Goal: Information Seeking & Learning: Learn about a topic

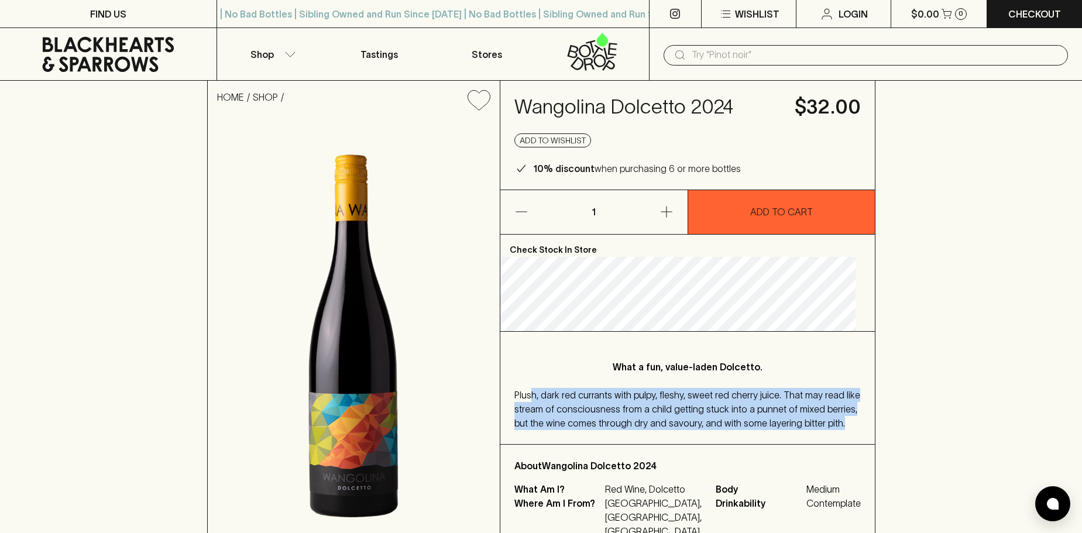
drag, startPoint x: 542, startPoint y: 396, endPoint x: 595, endPoint y: 437, distance: 66.7
click at [595, 430] on div "Plush, dark red currants with pulpy, fleshy, sweet red cherry juice. That may r…" at bounding box center [687, 409] width 346 height 42
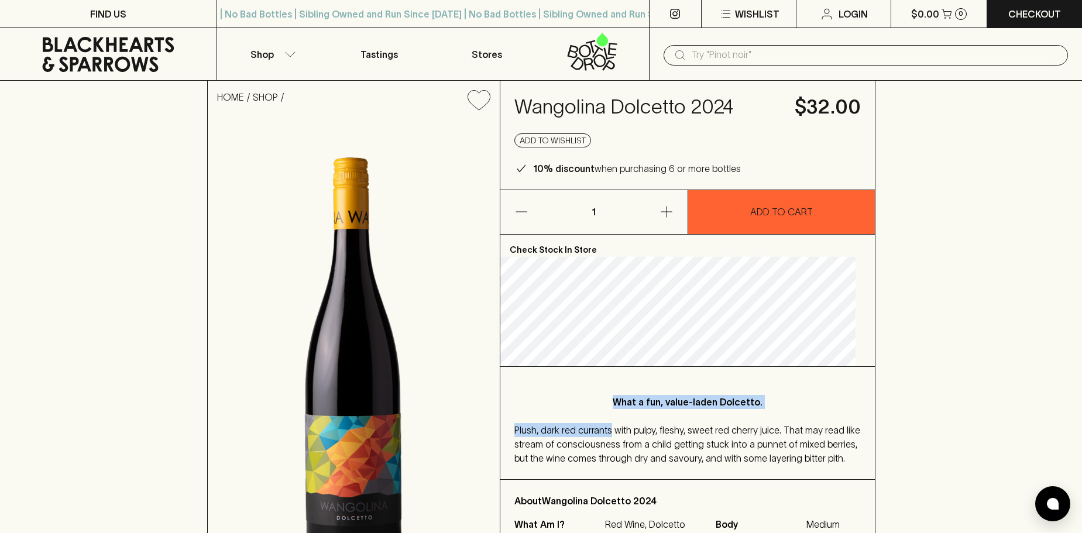
drag, startPoint x: 595, startPoint y: 437, endPoint x: 609, endPoint y: 399, distance: 40.8
click at [609, 399] on div "What a fun, value-laden Dolcetto. Plush, dark red currants with pulpy, fleshy, …" at bounding box center [687, 423] width 375 height 112
click at [609, 398] on p "What a fun, value-laden Dolcetto." at bounding box center [688, 402] width 300 height 14
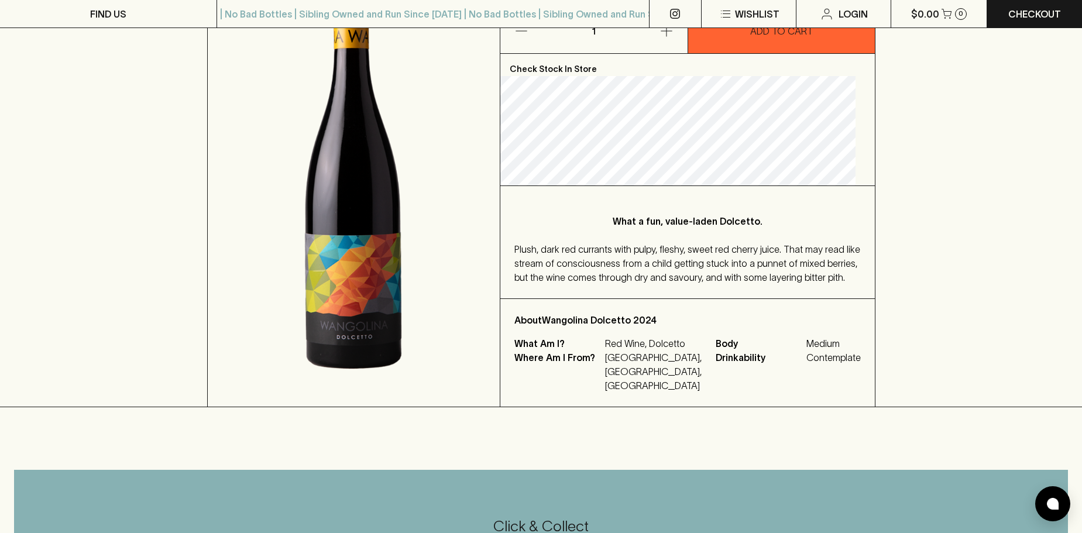
scroll to position [234, 0]
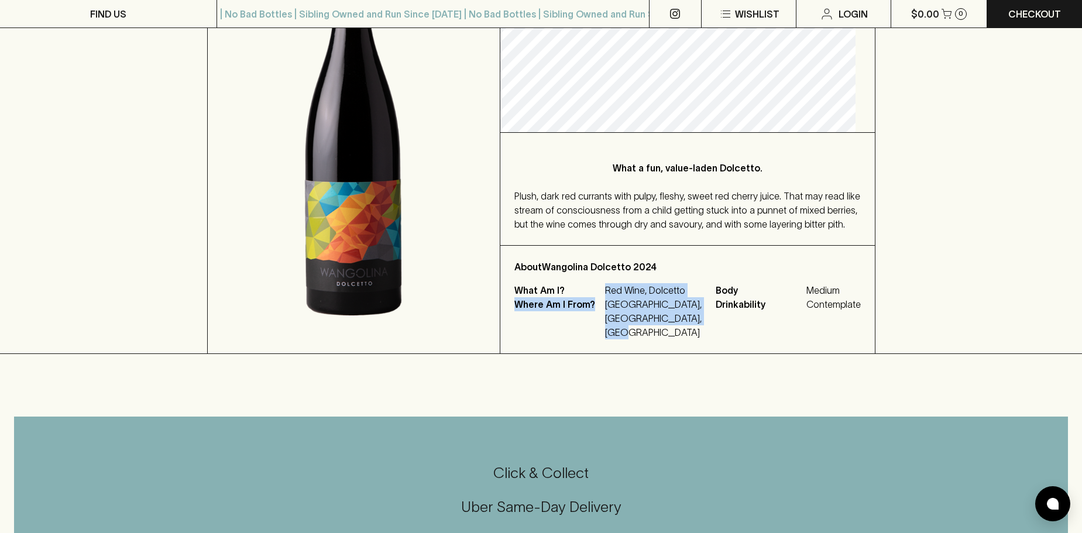
drag, startPoint x: 614, startPoint y: 307, endPoint x: 662, endPoint y: 359, distance: 70.9
click at [662, 353] on div "About [PERSON_NAME] 2024 What Am I? Red Wine, Dolcetto Where Am I From? [GEOGRA…" at bounding box center [687, 300] width 375 height 108
click at [663, 339] on p "[GEOGRAPHIC_DATA], [GEOGRAPHIC_DATA], [GEOGRAPHIC_DATA]" at bounding box center [653, 318] width 97 height 42
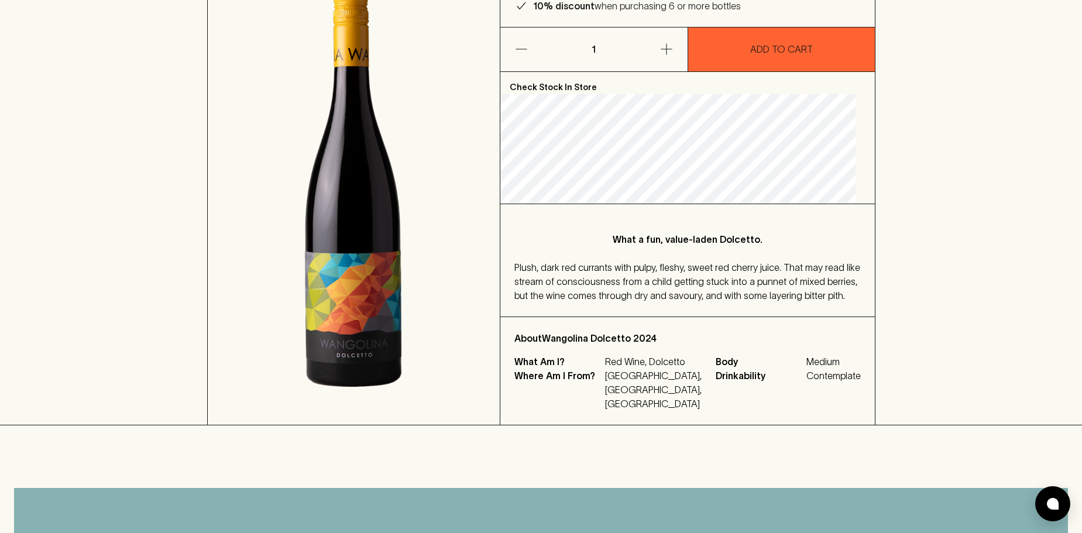
scroll to position [0, 0]
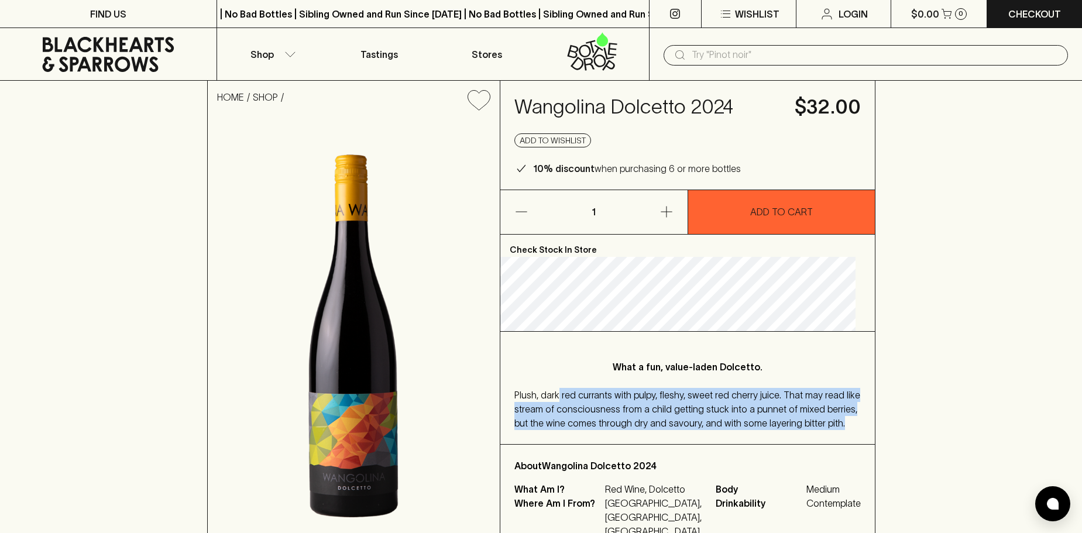
drag, startPoint x: 566, startPoint y: 378, endPoint x: 593, endPoint y: 435, distance: 63.4
click at [593, 435] on div "What a fun, value-laden Dolcetto. Plush, dark red currants with pulpy, fleshy, …" at bounding box center [687, 388] width 375 height 112
click at [593, 430] on div "Plush, dark red currants with pulpy, fleshy, sweet red cherry juice. That may r…" at bounding box center [687, 409] width 346 height 42
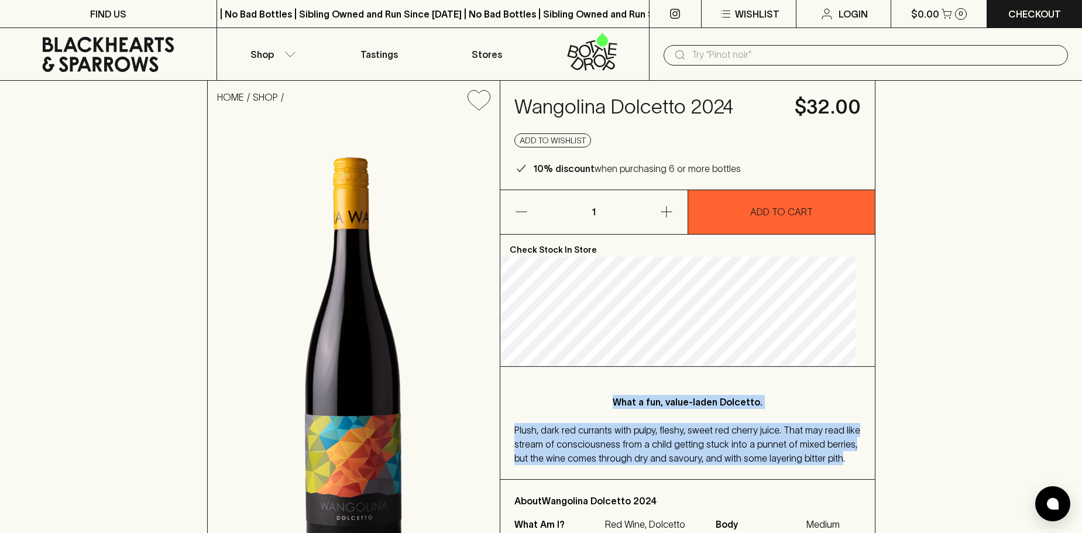
drag, startPoint x: 558, startPoint y: 431, endPoint x: 527, endPoint y: 397, distance: 46.0
click at [527, 397] on div "What a fun, value-laden Dolcetto. Plush, dark red currants with pulpy, fleshy, …" at bounding box center [687, 423] width 375 height 112
click at [537, 396] on div "What a fun, value-laden Dolcetto. Plush, dark red currants with pulpy, fleshy, …" at bounding box center [687, 423] width 375 height 112
drag, startPoint x: 537, startPoint y: 396, endPoint x: 621, endPoint y: 478, distance: 117.5
click at [621, 478] on div "What a fun, value-laden Dolcetto. Plush, dark red currants with pulpy, fleshy, …" at bounding box center [687, 423] width 375 height 112
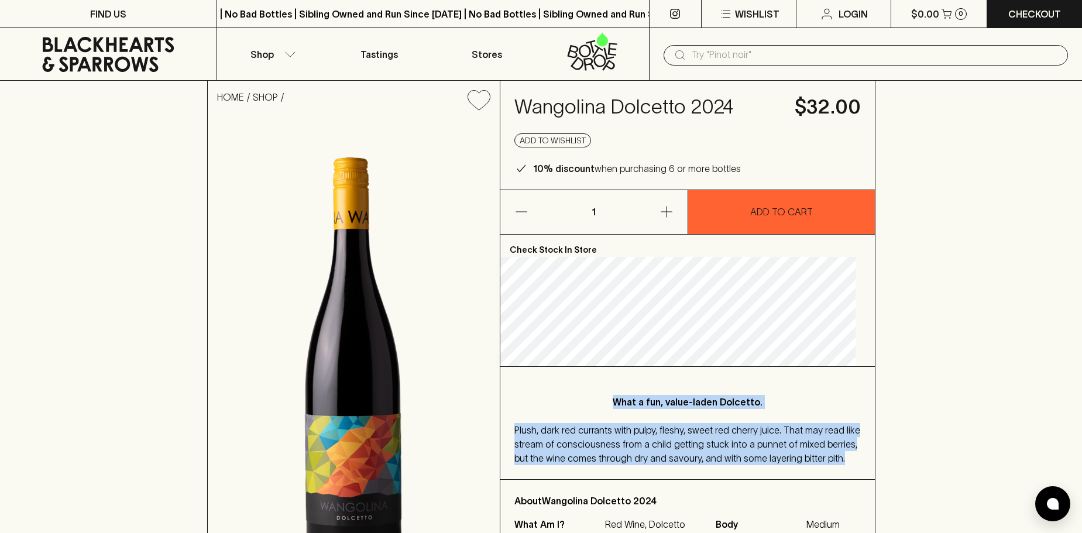
click at [622, 465] on div "Plush, dark red currants with pulpy, fleshy, sweet red cherry juice. That may r…" at bounding box center [687, 444] width 346 height 42
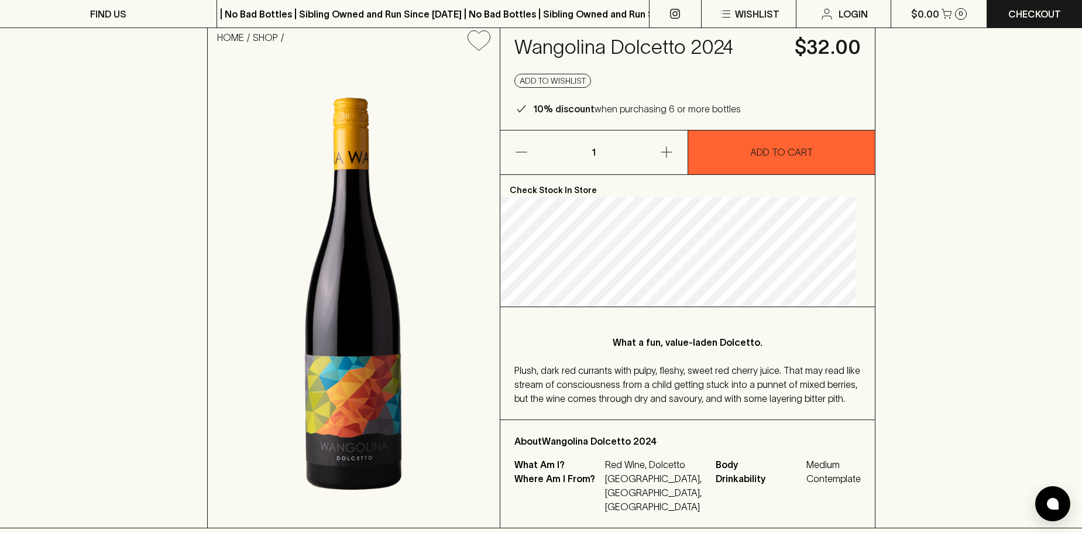
scroll to position [234, 0]
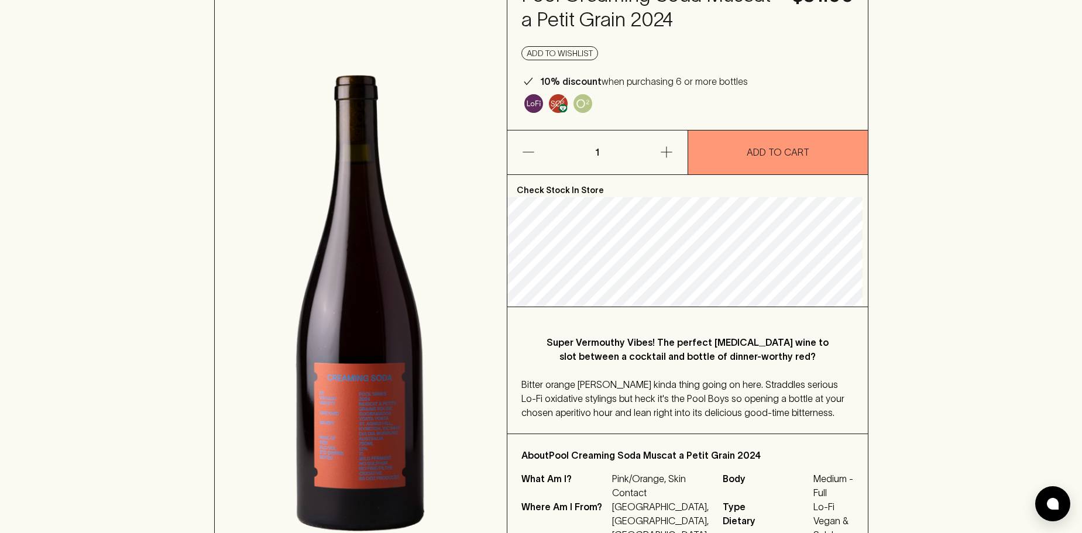
scroll to position [117, 0]
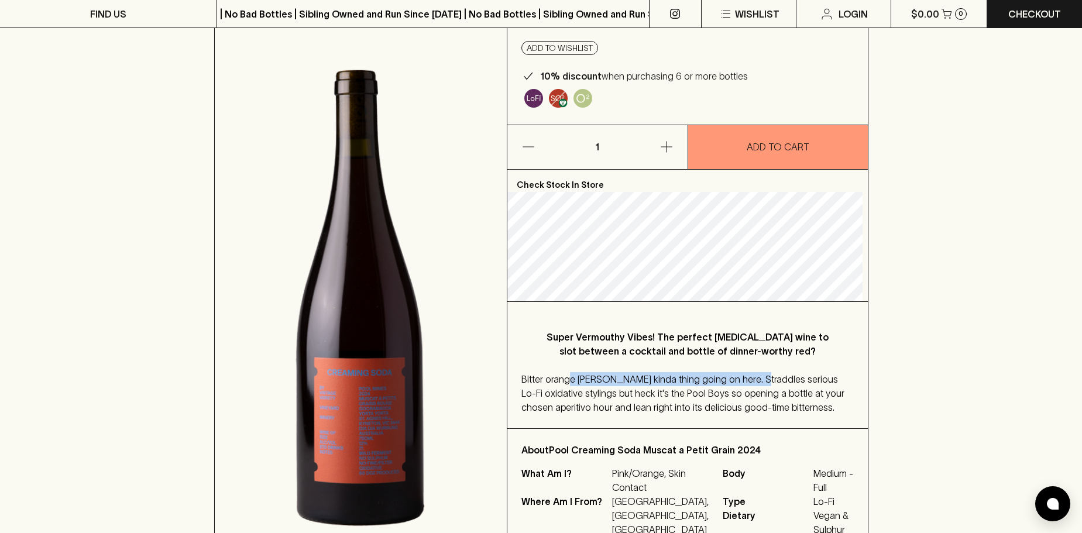
drag, startPoint x: 572, startPoint y: 377, endPoint x: 774, endPoint y: 395, distance: 202.7
click at [757, 383] on span "Bitter orange amaro kinda thing going on here. Straddles serious Lo-Fi oxidativ…" at bounding box center [682, 393] width 323 height 39
click at [777, 405] on div "Bitter orange amaro kinda thing going on here. Straddles serious Lo-Fi oxidativ…" at bounding box center [687, 393] width 332 height 42
drag, startPoint x: 761, startPoint y: 409, endPoint x: 660, endPoint y: 391, distance: 102.7
click at [689, 403] on div "Bitter orange amaro kinda thing going on here. Straddles serious Lo-Fi oxidativ…" at bounding box center [687, 393] width 332 height 42
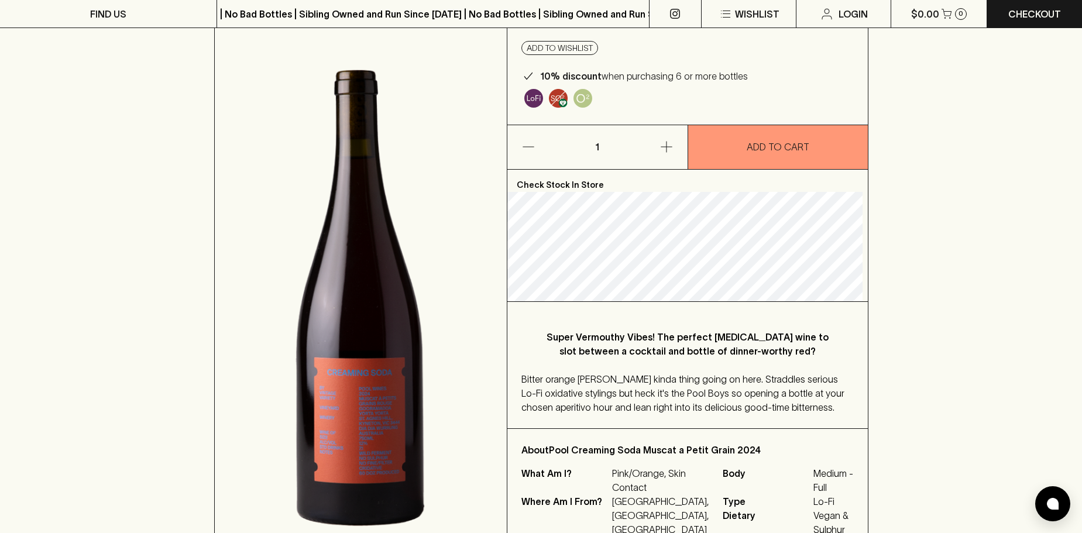
click at [654, 389] on span "Bitter orange amaro kinda thing going on here. Straddles serious Lo-Fi oxidativ…" at bounding box center [682, 393] width 323 height 39
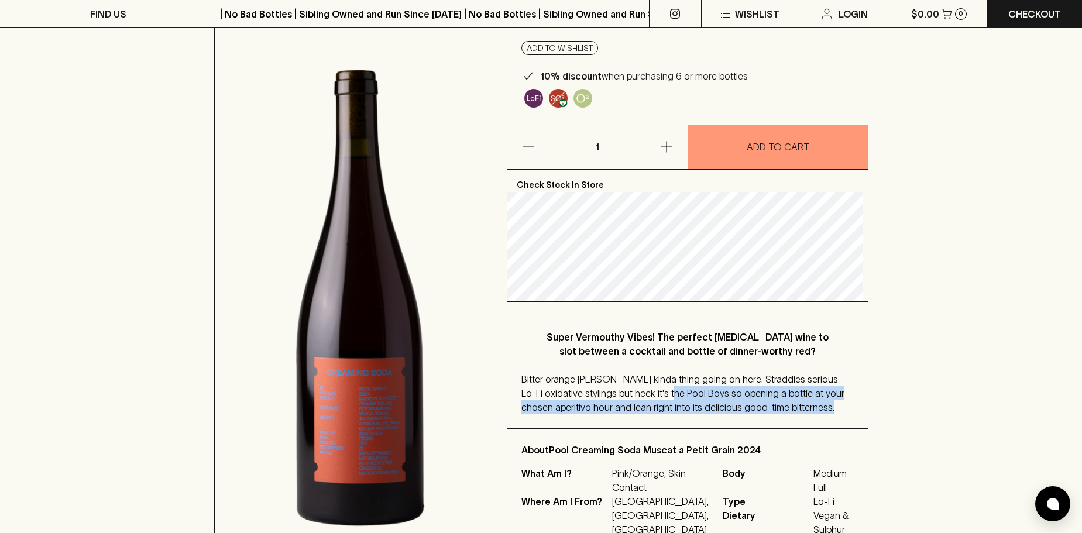
drag, startPoint x: 654, startPoint y: 389, endPoint x: 777, endPoint y: 408, distance: 125.0
click at [763, 406] on div "Bitter orange amaro kinda thing going on here. Straddles serious Lo-Fi oxidativ…" at bounding box center [687, 393] width 332 height 42
click at [779, 408] on div "Bitter orange amaro kinda thing going on here. Straddles serious Lo-Fi oxidativ…" at bounding box center [687, 393] width 332 height 42
drag, startPoint x: 703, startPoint y: 408, endPoint x: 638, endPoint y: 400, distance: 65.4
click at [638, 401] on div "Bitter orange amaro kinda thing going on here. Straddles serious Lo-Fi oxidativ…" at bounding box center [687, 393] width 332 height 42
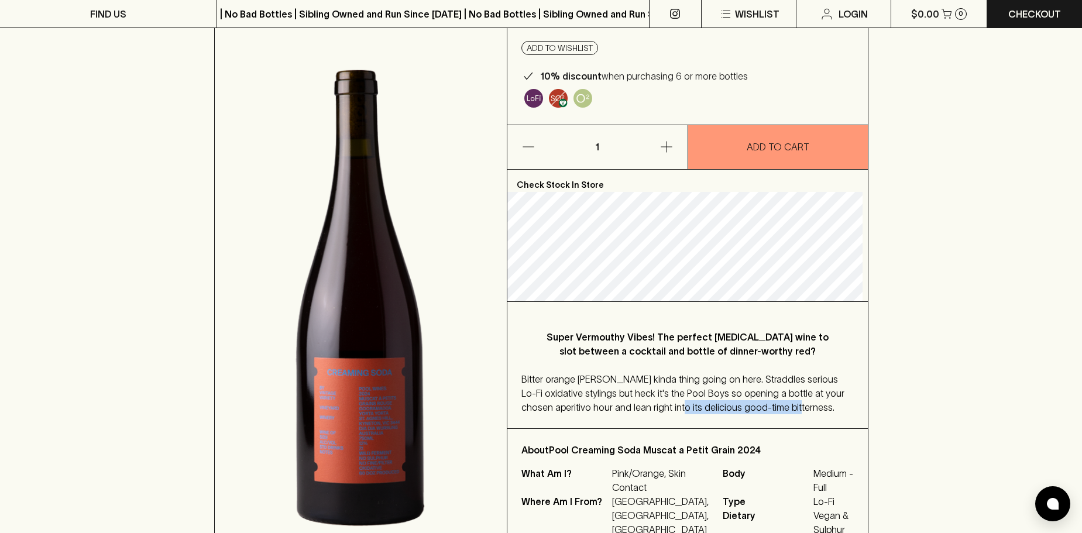
click at [782, 416] on div "Super Vermouthy Vibes! The perfect Intermezzo wine to slot between a cocktail a…" at bounding box center [687, 365] width 360 height 126
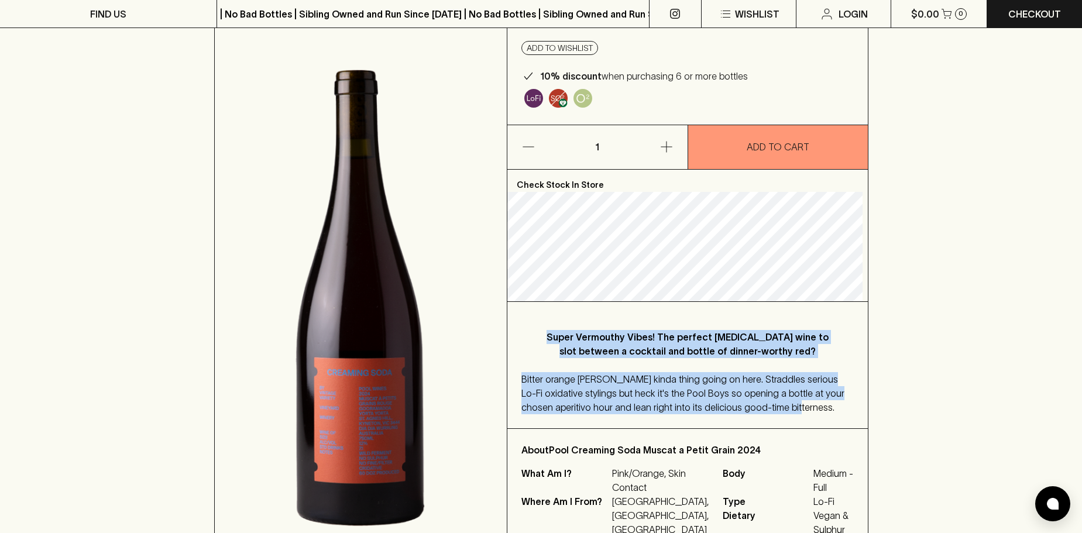
drag, startPoint x: 549, startPoint y: 334, endPoint x: 785, endPoint y: 412, distance: 248.3
click at [785, 412] on div "Super Vermouthy Vibes! The perfect Intermezzo wine to slot between a cocktail a…" at bounding box center [687, 365] width 360 height 126
click at [785, 413] on div "Bitter orange amaro kinda thing going on here. Straddles serious Lo-Fi oxidativ…" at bounding box center [687, 393] width 332 height 42
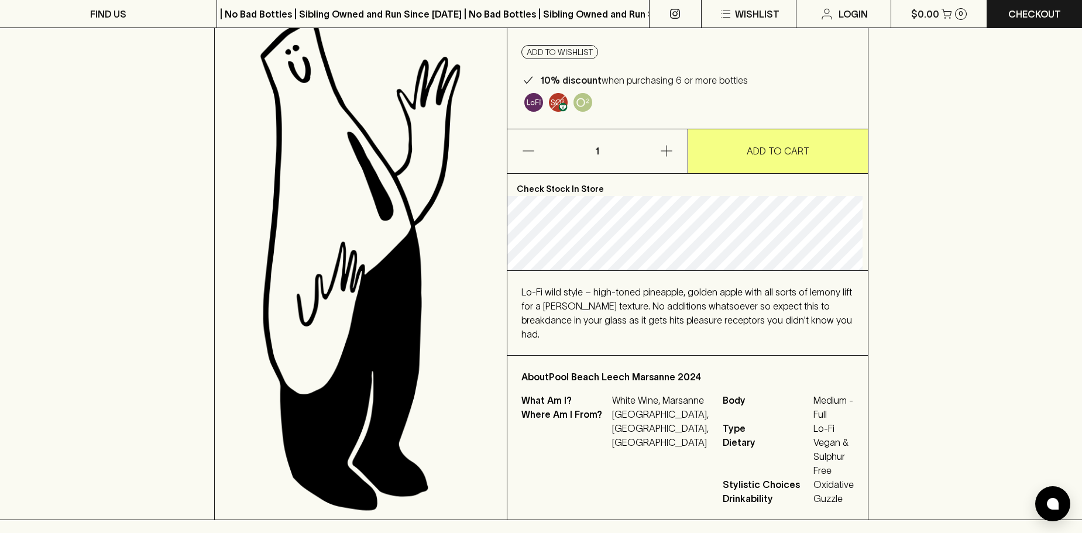
scroll to position [117, 0]
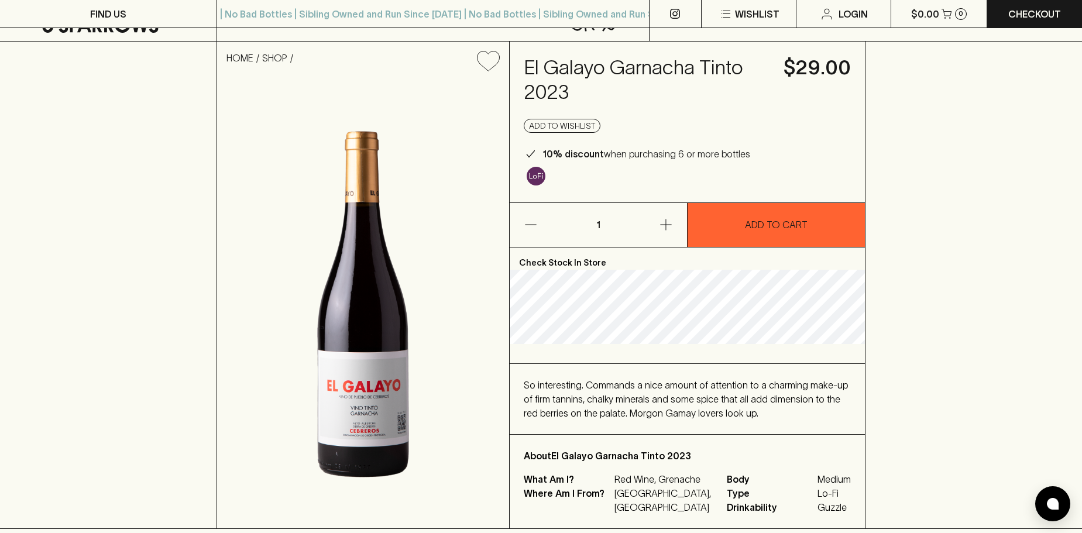
scroll to position [117, 0]
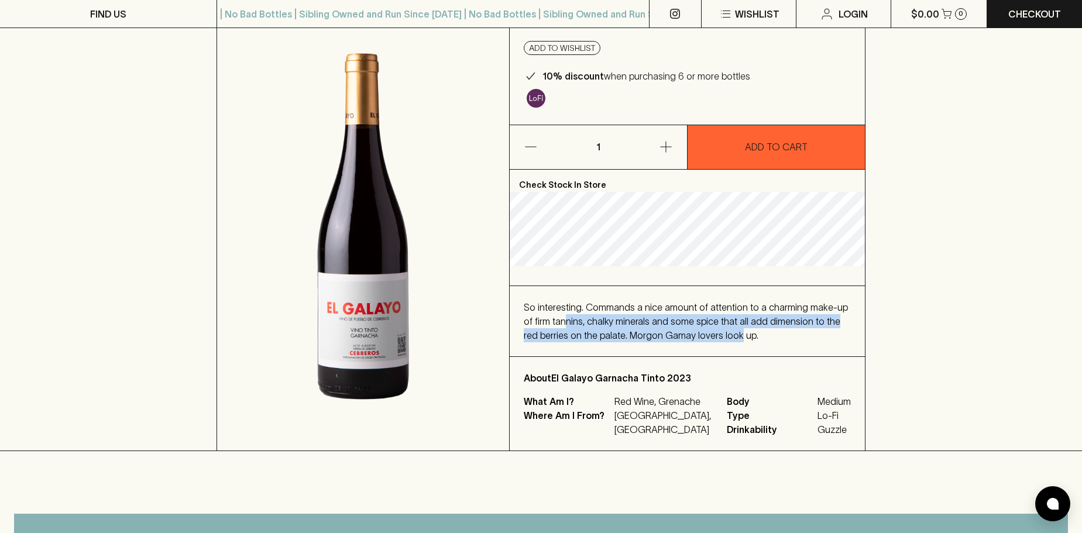
drag, startPoint x: 556, startPoint y: 314, endPoint x: 719, endPoint y: 334, distance: 164.5
click at [719, 334] on div "So interesting. Commands a nice amount of attention to a charming make-up of fi…" at bounding box center [687, 321] width 327 height 42
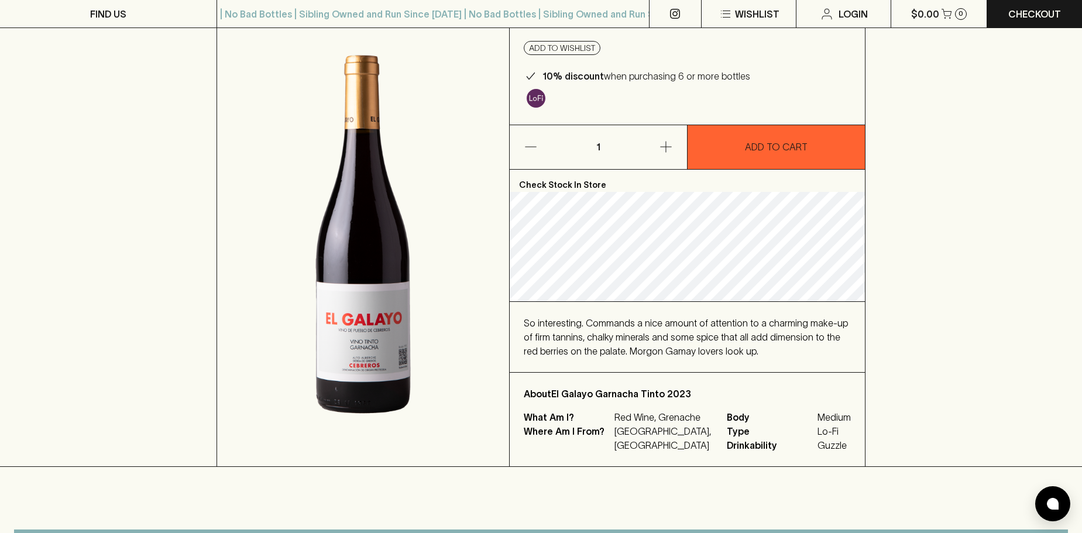
click at [746, 335] on span "So interesting. Commands a nice amount of attention to a charming make-up of fi…" at bounding box center [686, 337] width 324 height 39
click at [1025, 297] on div "HOME SHOP El Galayo Garnacha Tinto 2023 $29.00 Add to wishlist 10% discount whe…" at bounding box center [541, 215] width 1082 height 503
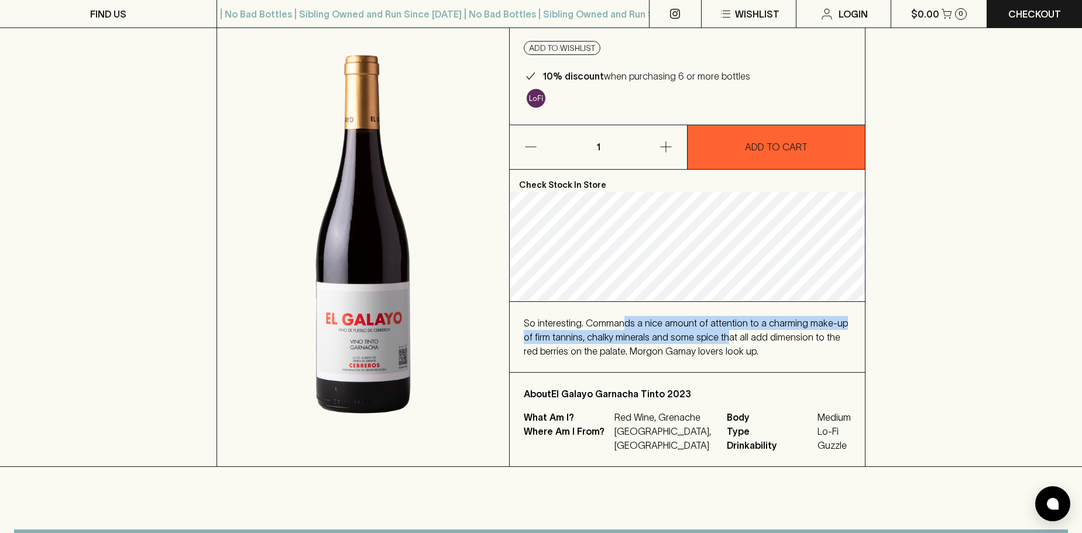
drag, startPoint x: 634, startPoint y: 305, endPoint x: 743, endPoint y: 343, distance: 115.1
click at [716, 338] on div "So interesting. Commands a nice amount of attention to a charming make-up of fi…" at bounding box center [687, 337] width 355 height 70
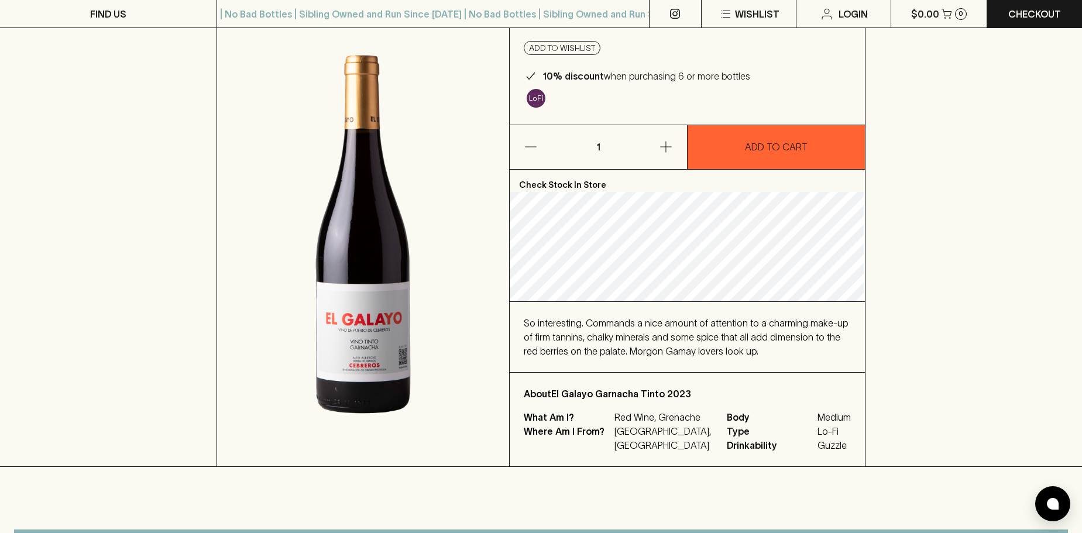
click at [744, 344] on div "So interesting. Commands a nice amount of attention to a charming make-up of fi…" at bounding box center [687, 337] width 327 height 42
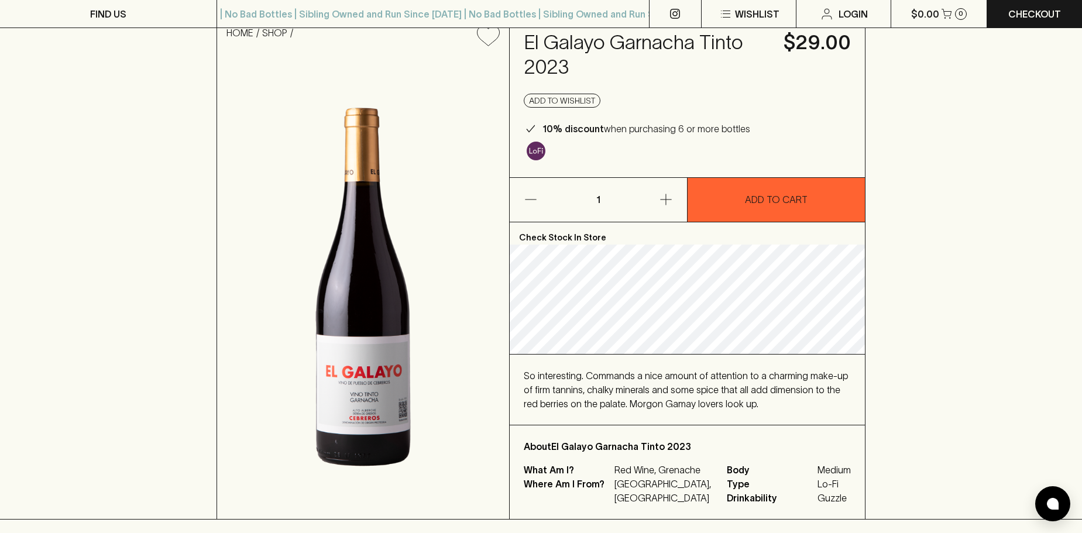
scroll to position [0, 0]
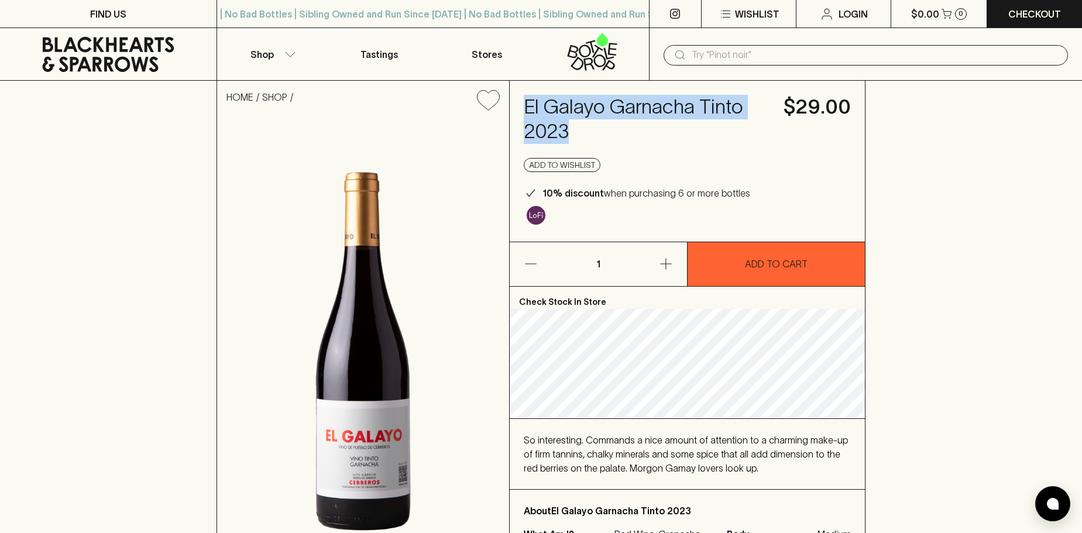
drag, startPoint x: 523, startPoint y: 101, endPoint x: 614, endPoint y: 140, distance: 99.1
click at [614, 140] on h4 "El Galayo Garnacha Tinto 2023" at bounding box center [647, 119] width 246 height 49
copy h4 "El Galayo Garnacha Tinto 2023"
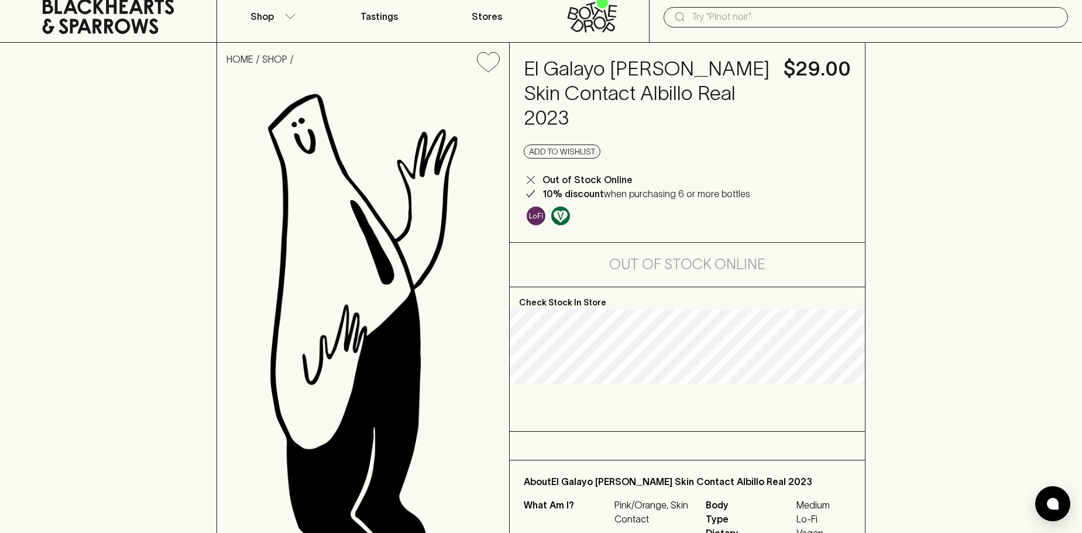
scroll to position [59, 0]
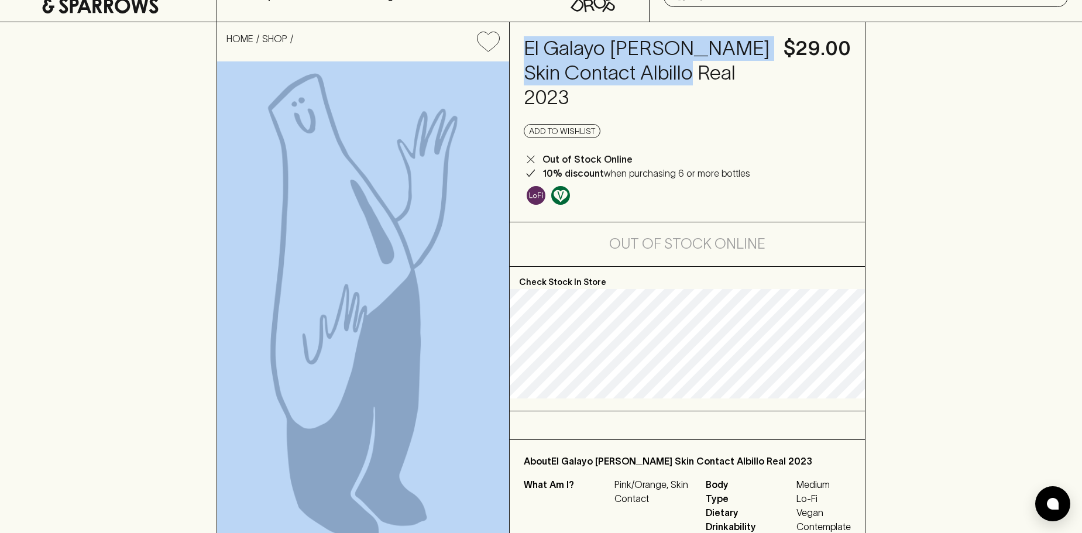
drag, startPoint x: 507, startPoint y: 45, endPoint x: 712, endPoint y: 81, distance: 207.4
click at [712, 81] on div "HOME SHOP El Galayo Blanco Skin Contact Albillo Real 2023 $29.00 Add to wishlis…" at bounding box center [541, 285] width 649 height 526
click at [712, 82] on h4 "El Galayo Blanco Skin Contact Albillo Real 2023" at bounding box center [647, 73] width 246 height 74
